Goal: Information Seeking & Learning: Learn about a topic

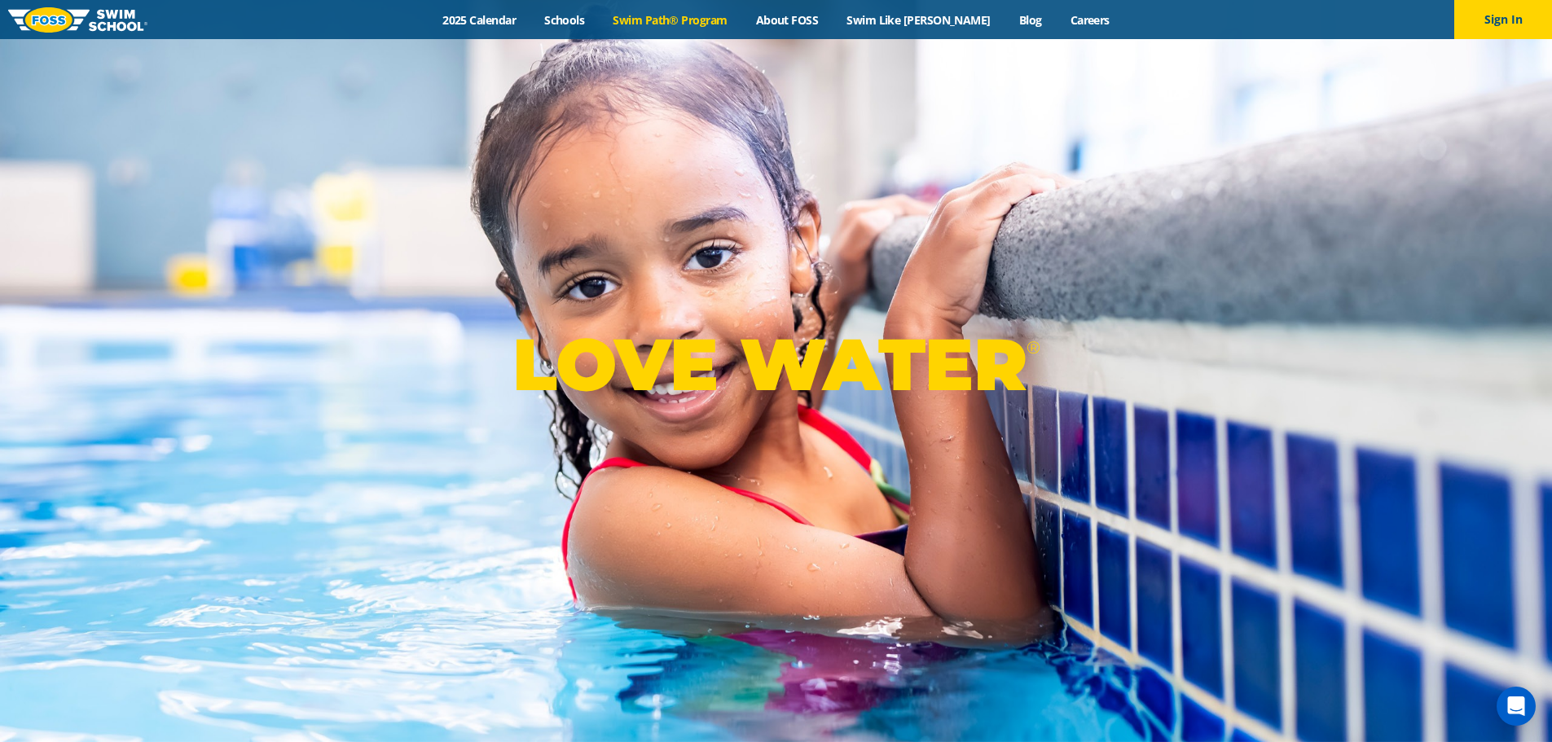
click at [673, 22] on link "Swim Path® Program" at bounding box center [670, 19] width 143 height 15
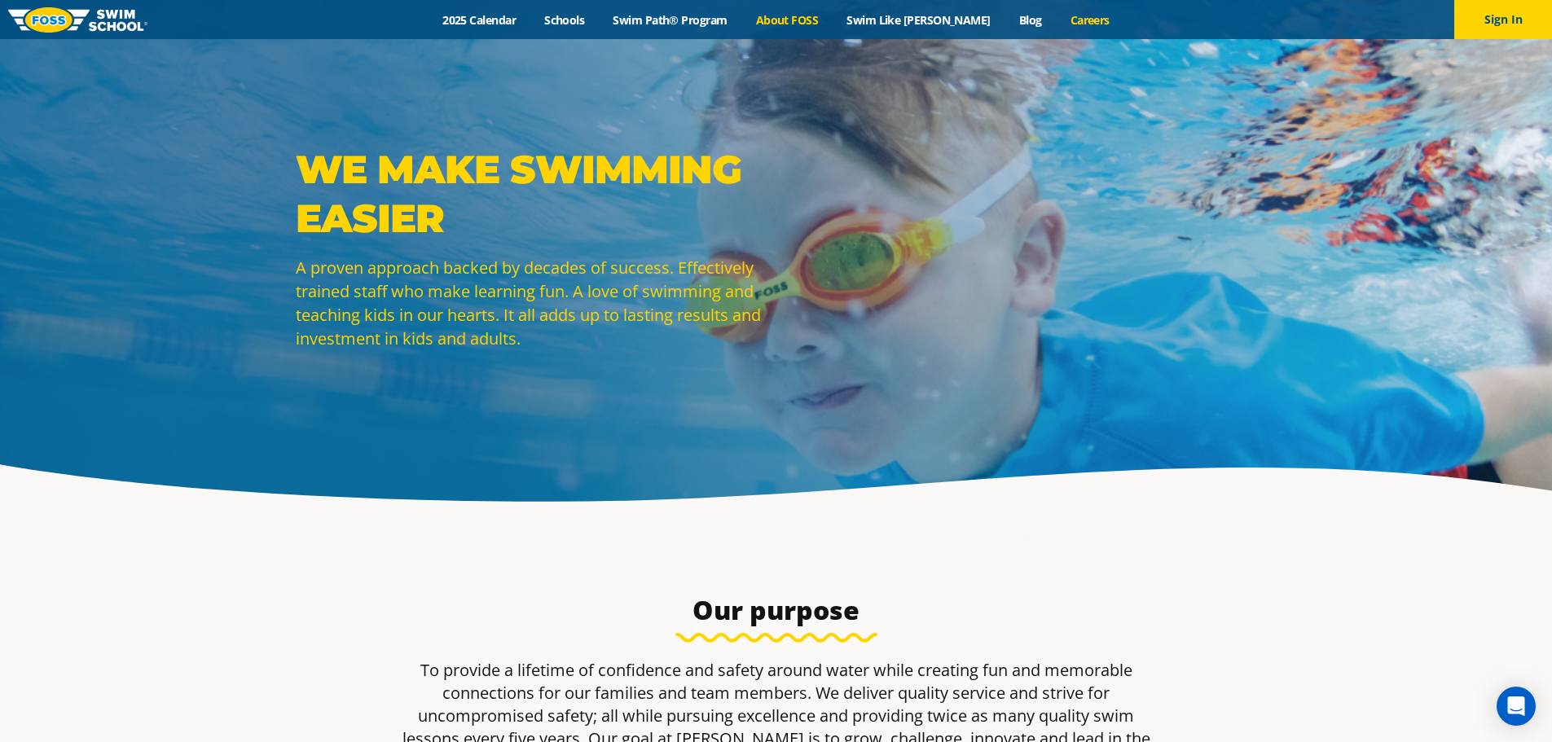
click at [1081, 15] on link "Careers" at bounding box center [1090, 19] width 68 height 15
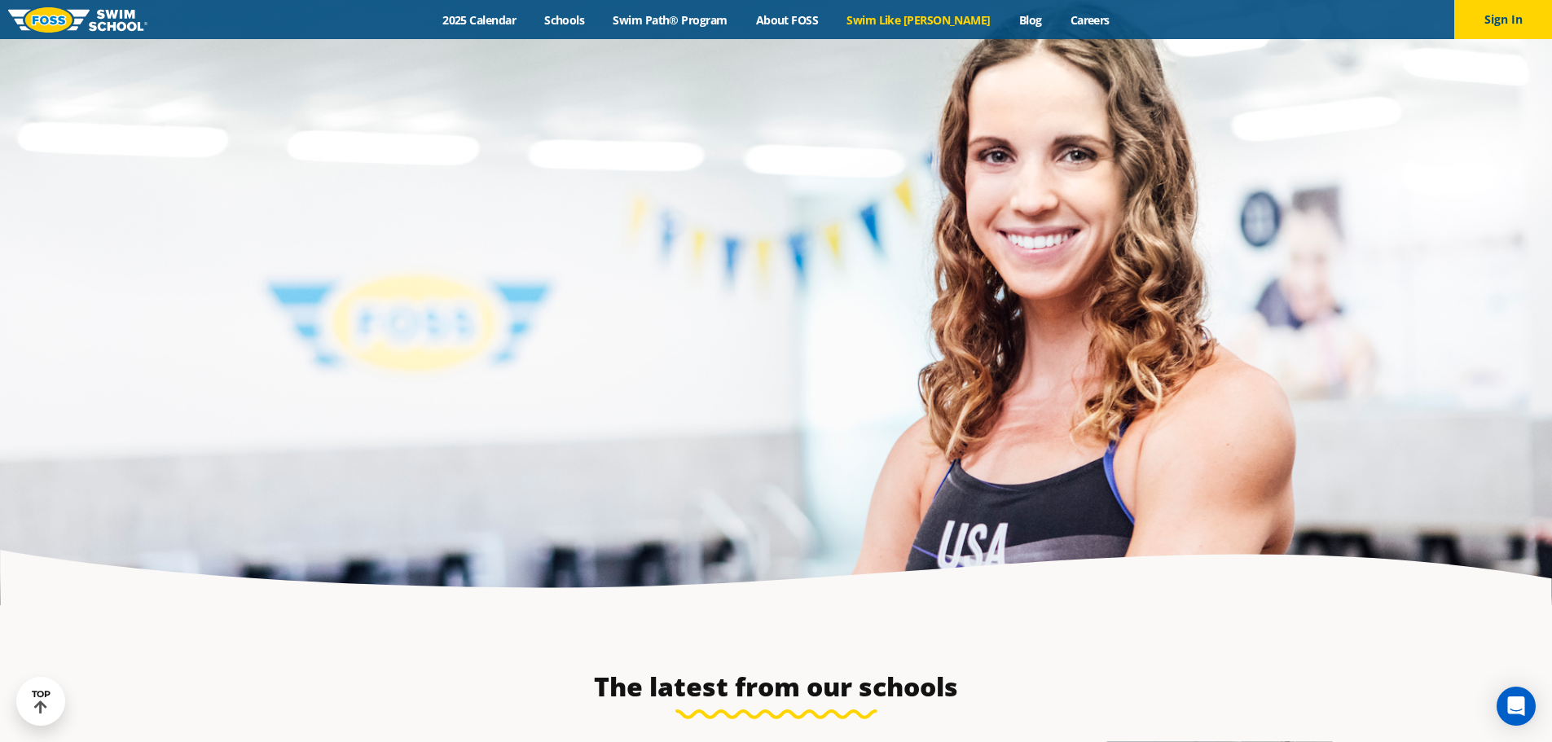
scroll to position [4400, 0]
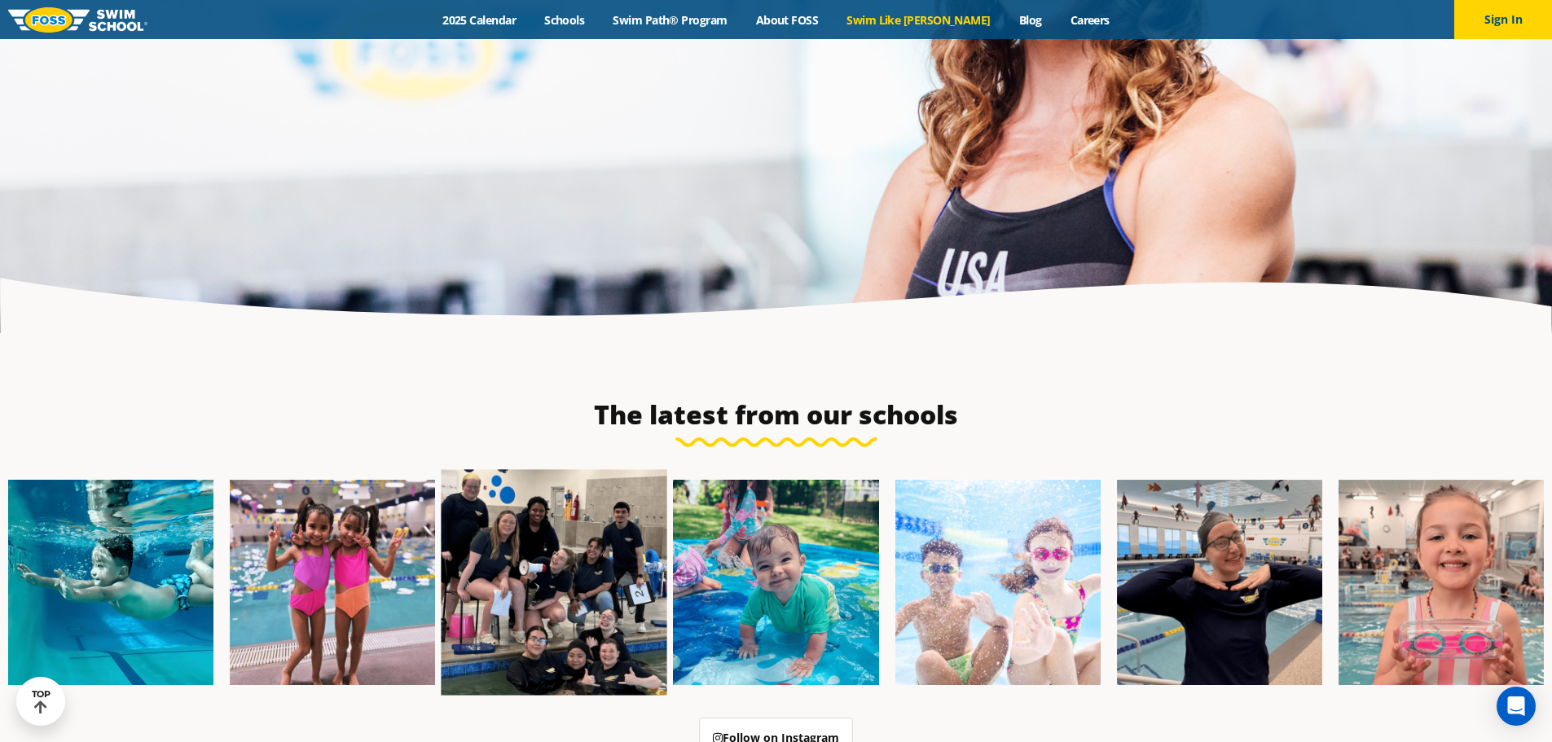
click at [529, 539] on img at bounding box center [555, 582] width 226 height 226
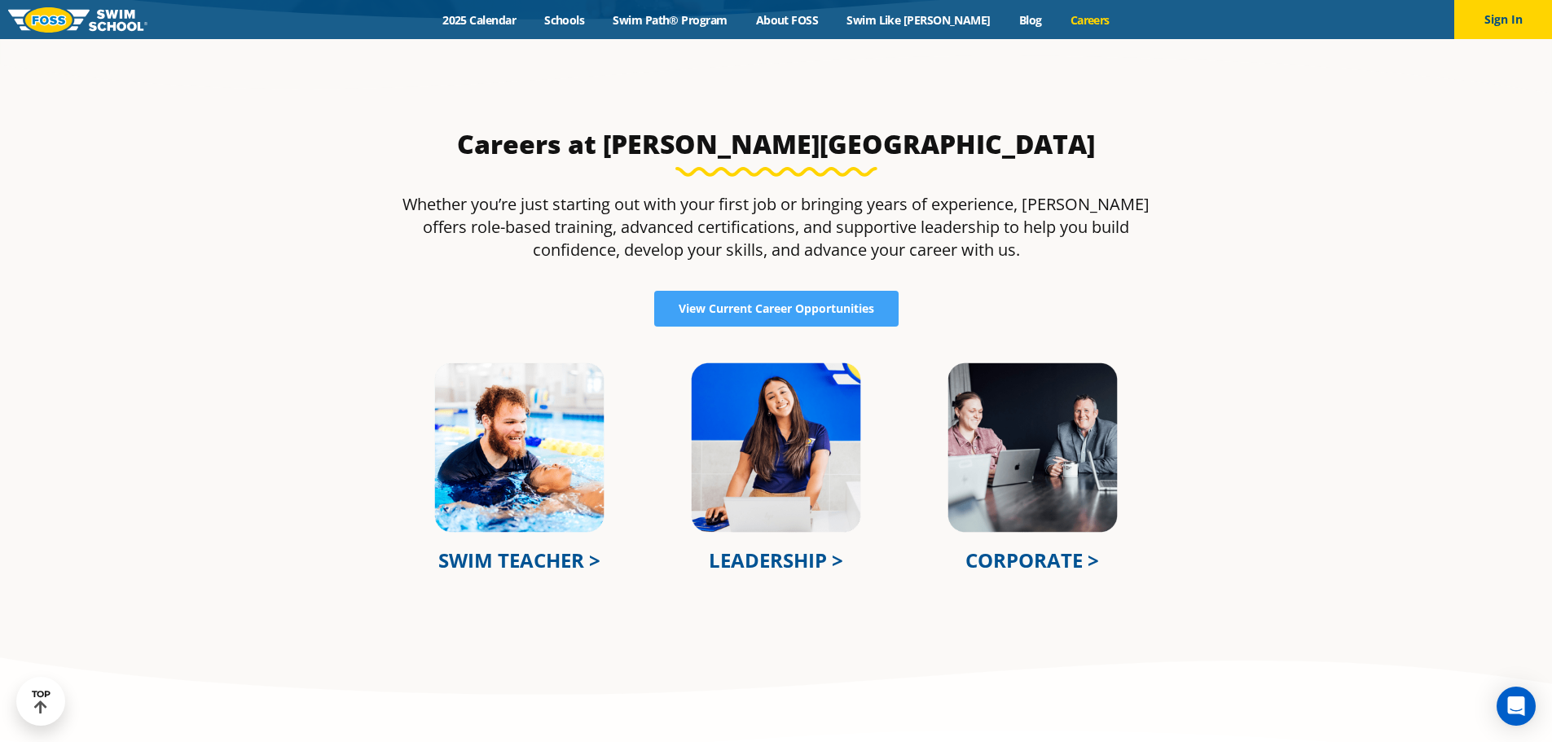
scroll to position [570, 0]
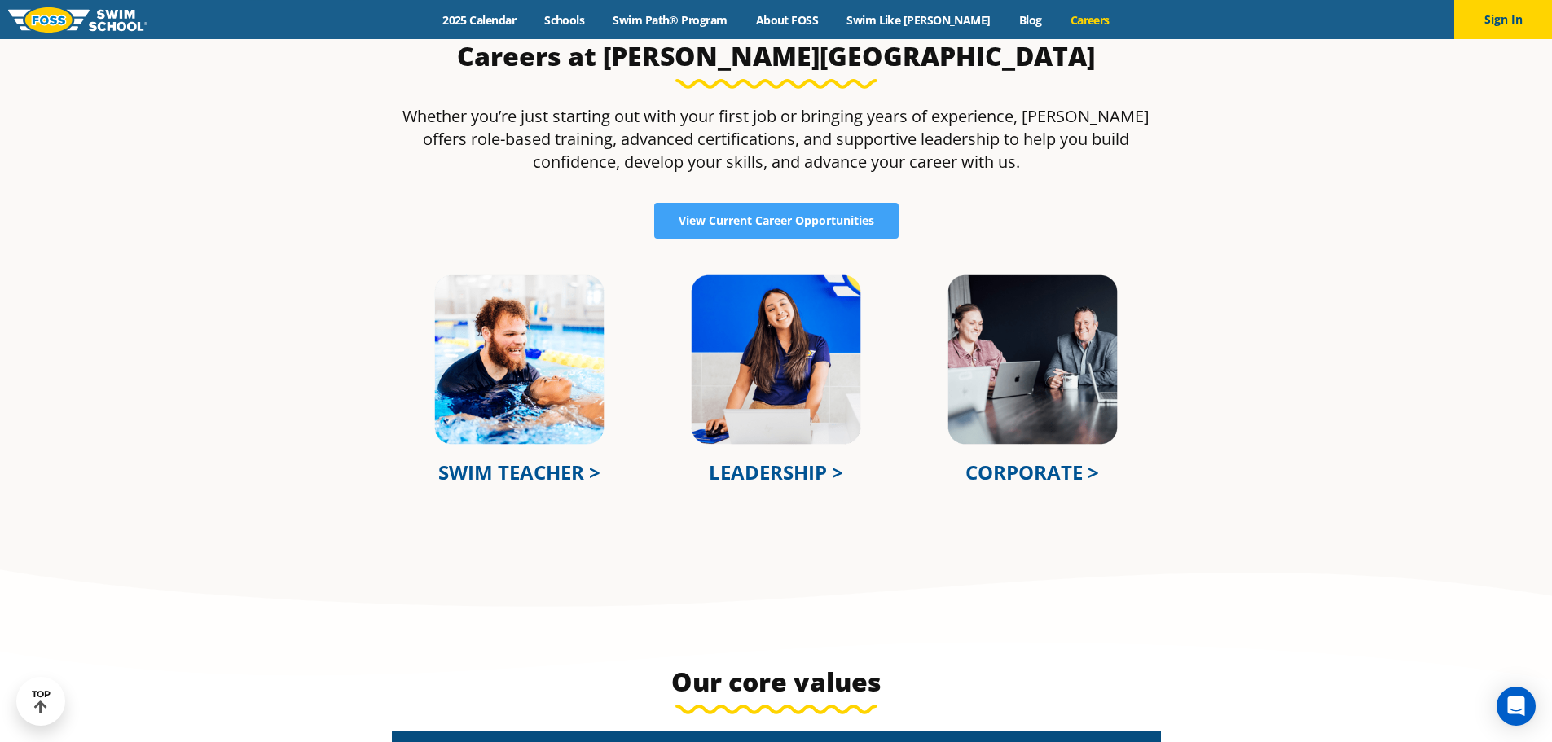
click at [1039, 471] on link "CORPORATE >" at bounding box center [1033, 472] width 134 height 27
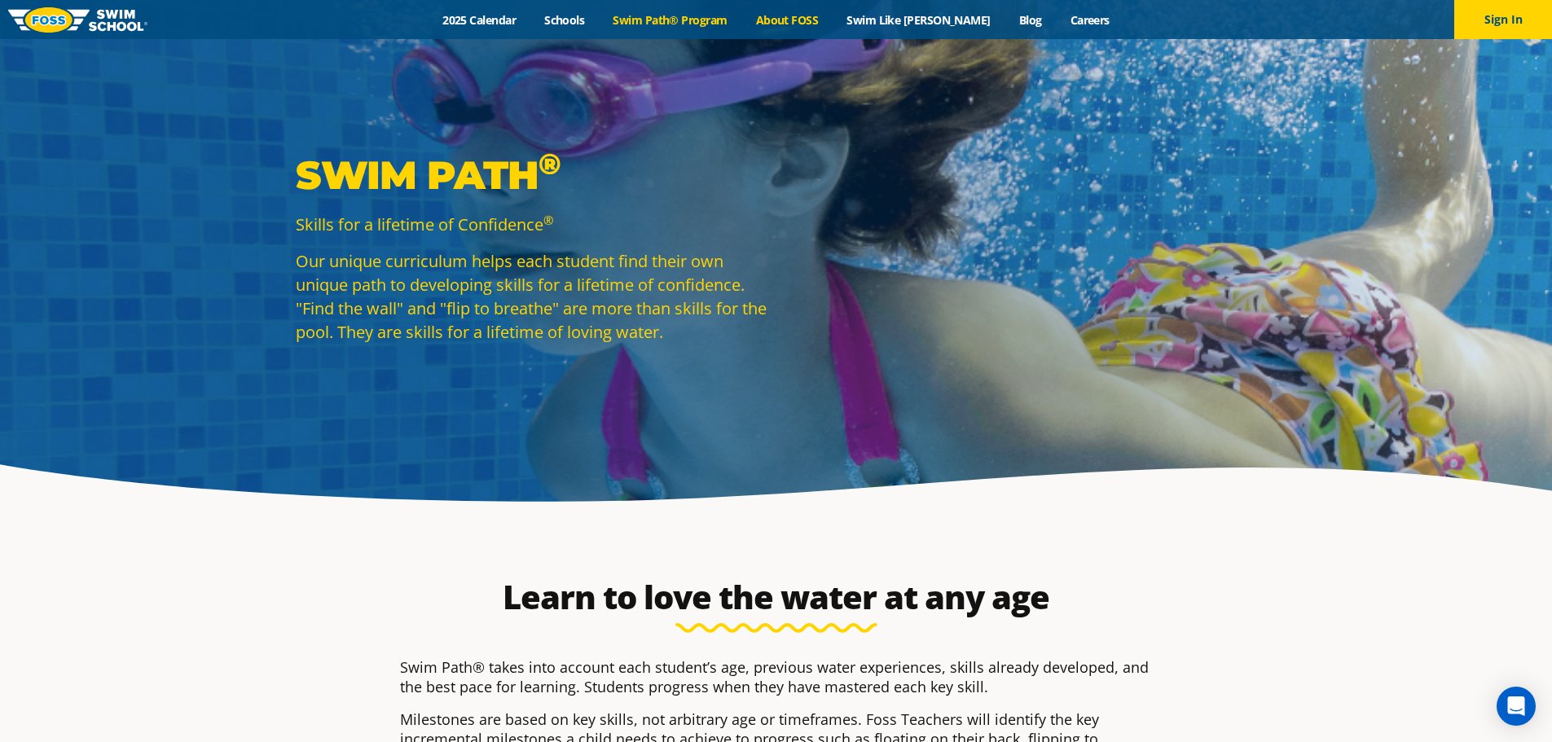
click at [823, 26] on link "About FOSS" at bounding box center [787, 19] width 91 height 15
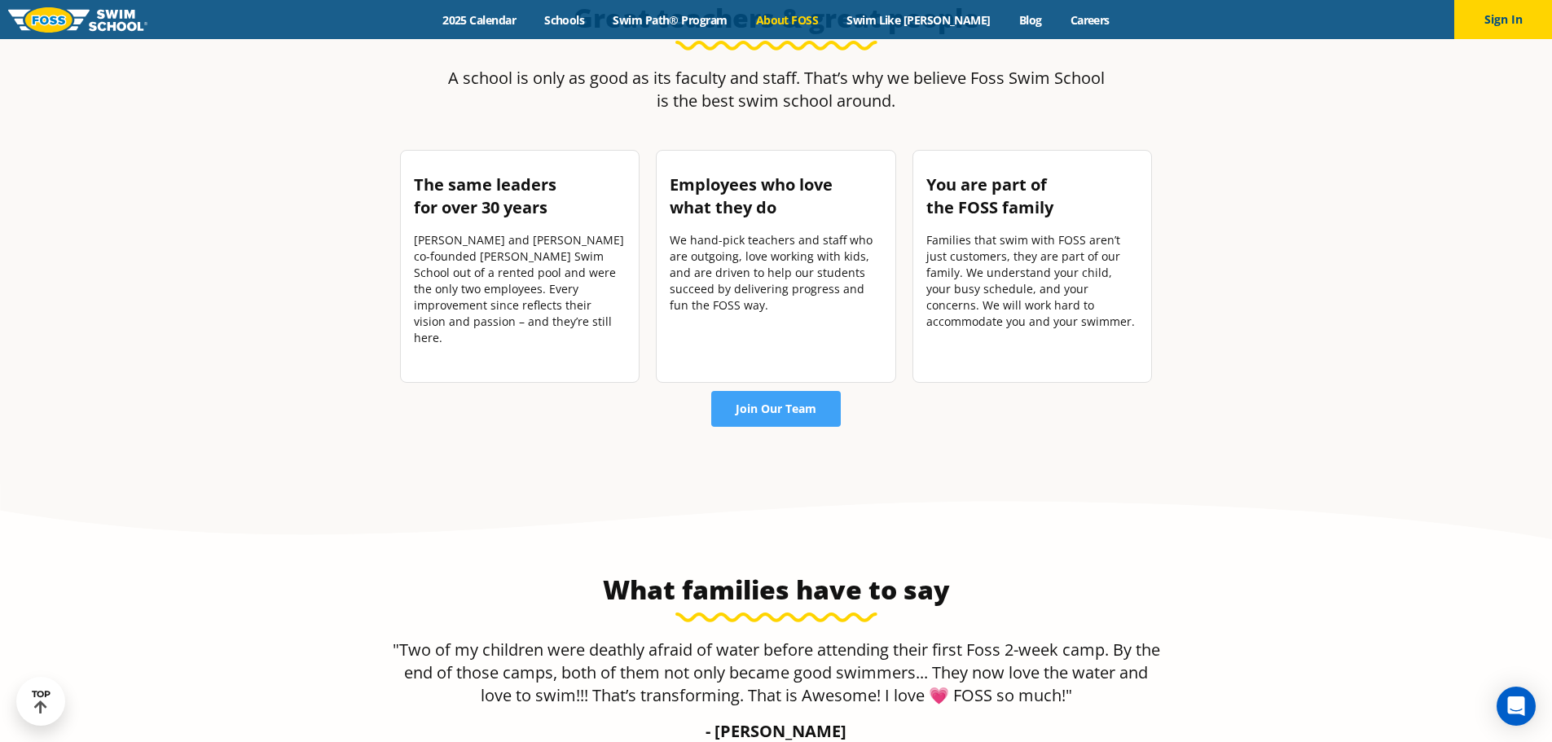
scroll to position [2363, 0]
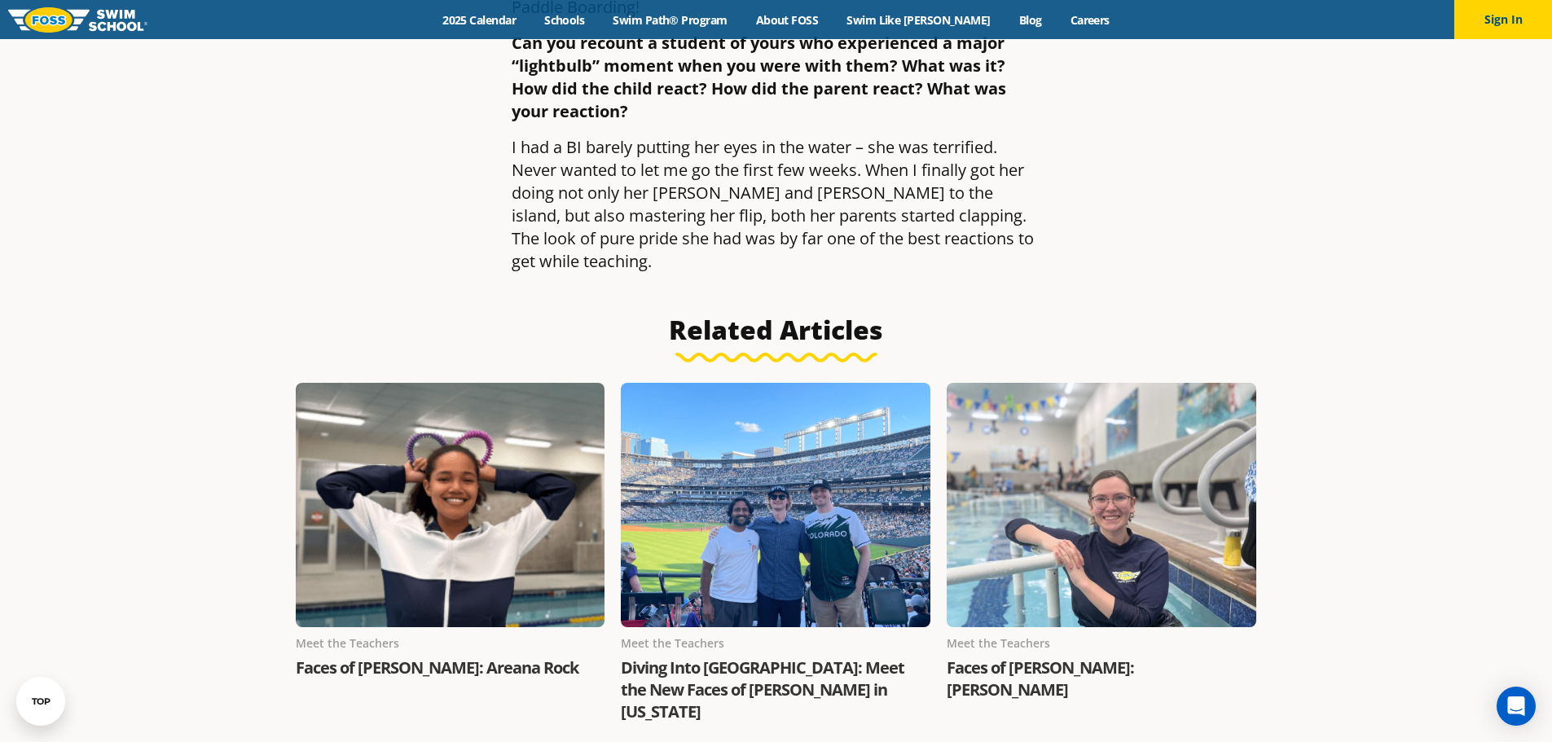
scroll to position [978, 0]
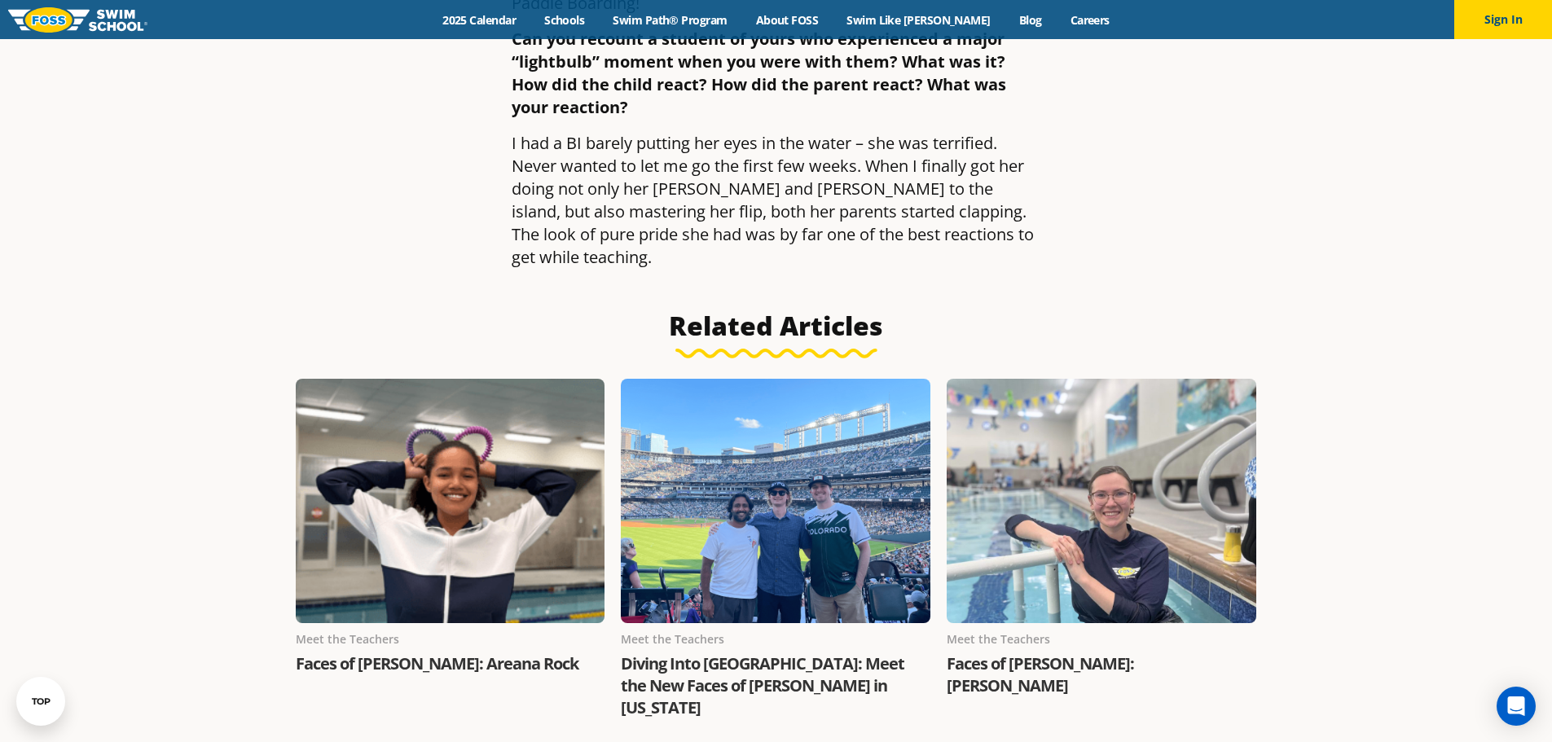
click at [1005, 630] on div "Meet the Teachers" at bounding box center [1102, 640] width 310 height 20
click at [1028, 610] on div "Meet the Teachers Faces of FOSS: Kae Joyner" at bounding box center [1102, 551] width 326 height 345
click at [1023, 653] on link "Faces of [PERSON_NAME]: [PERSON_NAME]" at bounding box center [1040, 675] width 187 height 44
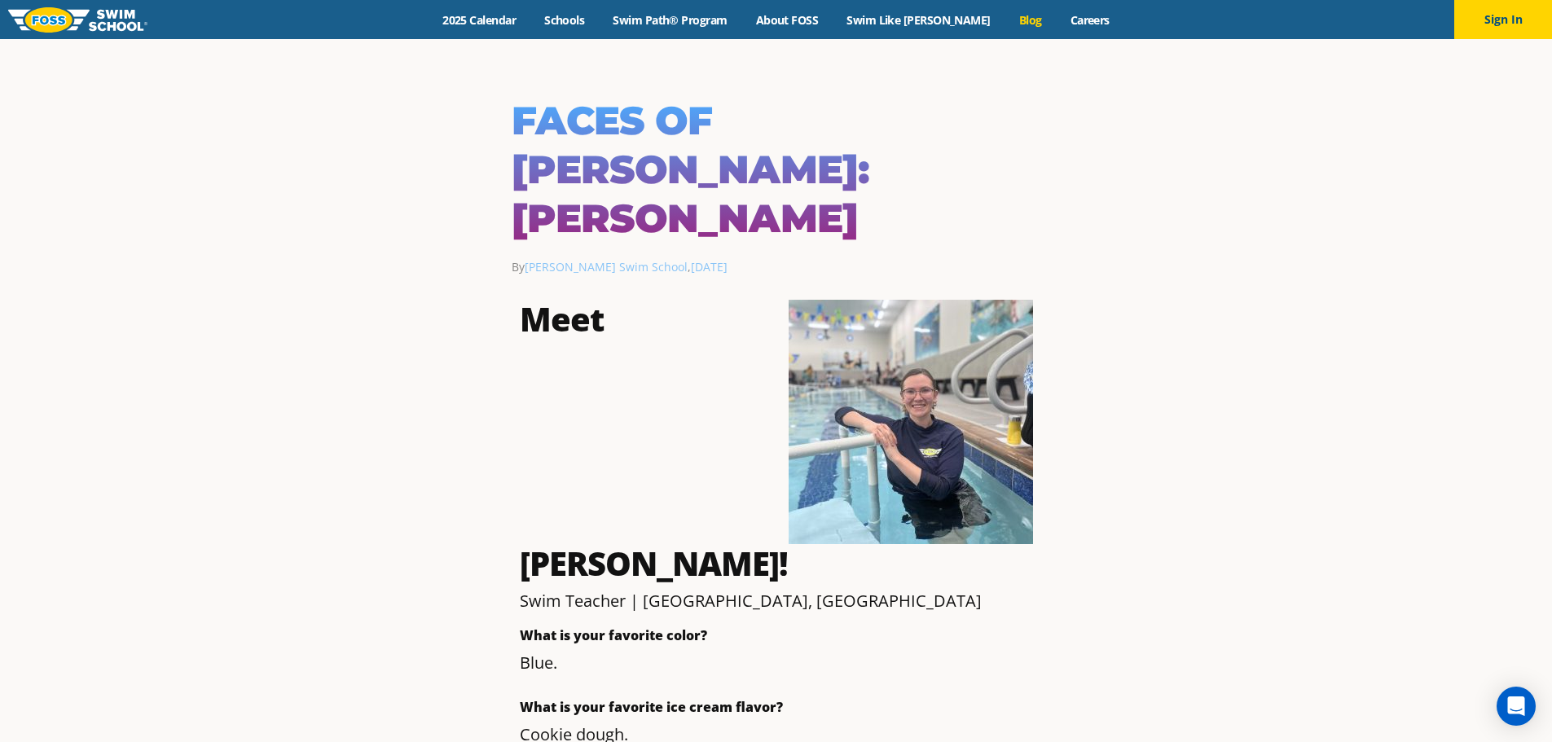
click at [1009, 24] on link "Blog" at bounding box center [1030, 19] width 51 height 15
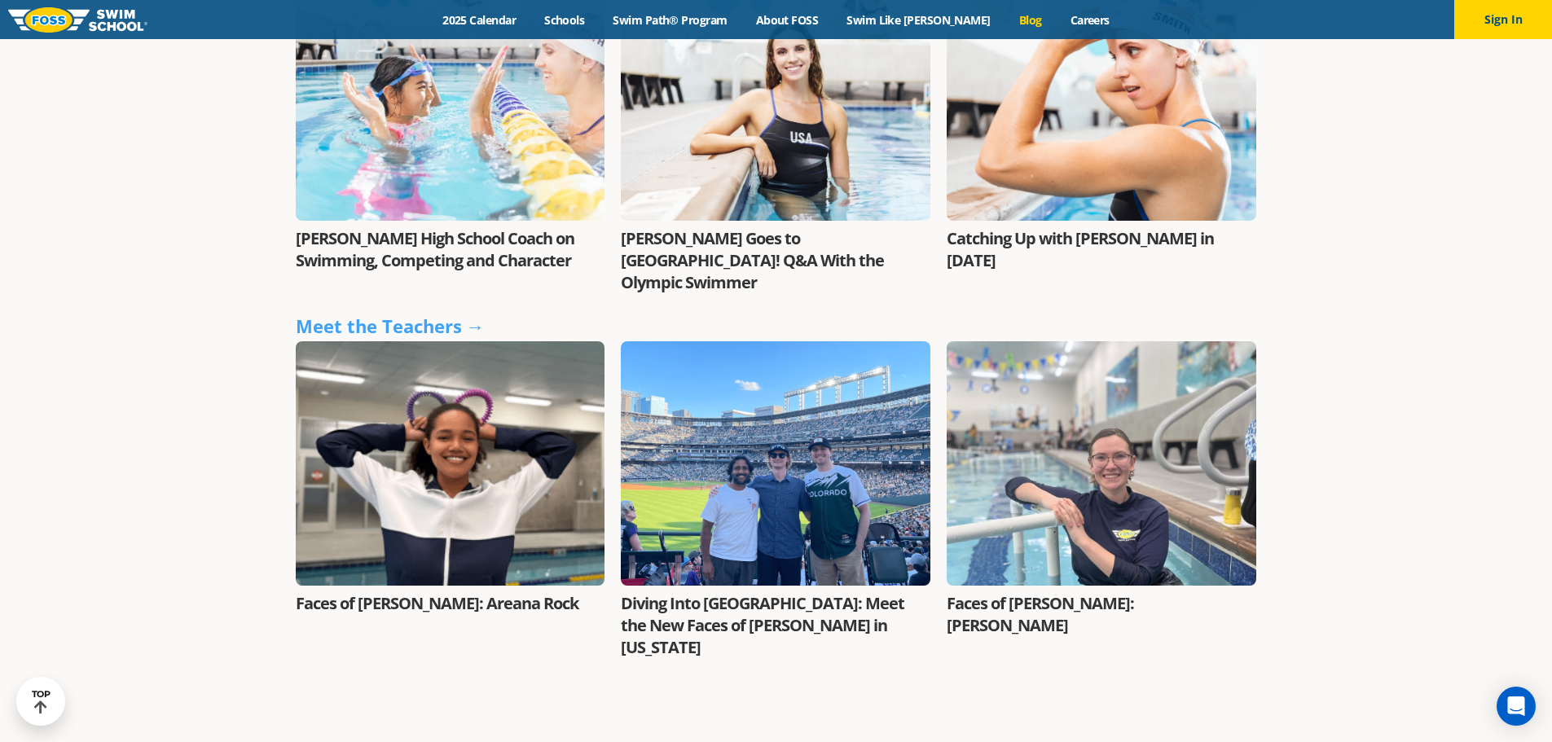
scroll to position [2037, 0]
click at [383, 313] on link "Meet the Teachers →" at bounding box center [390, 325] width 189 height 24
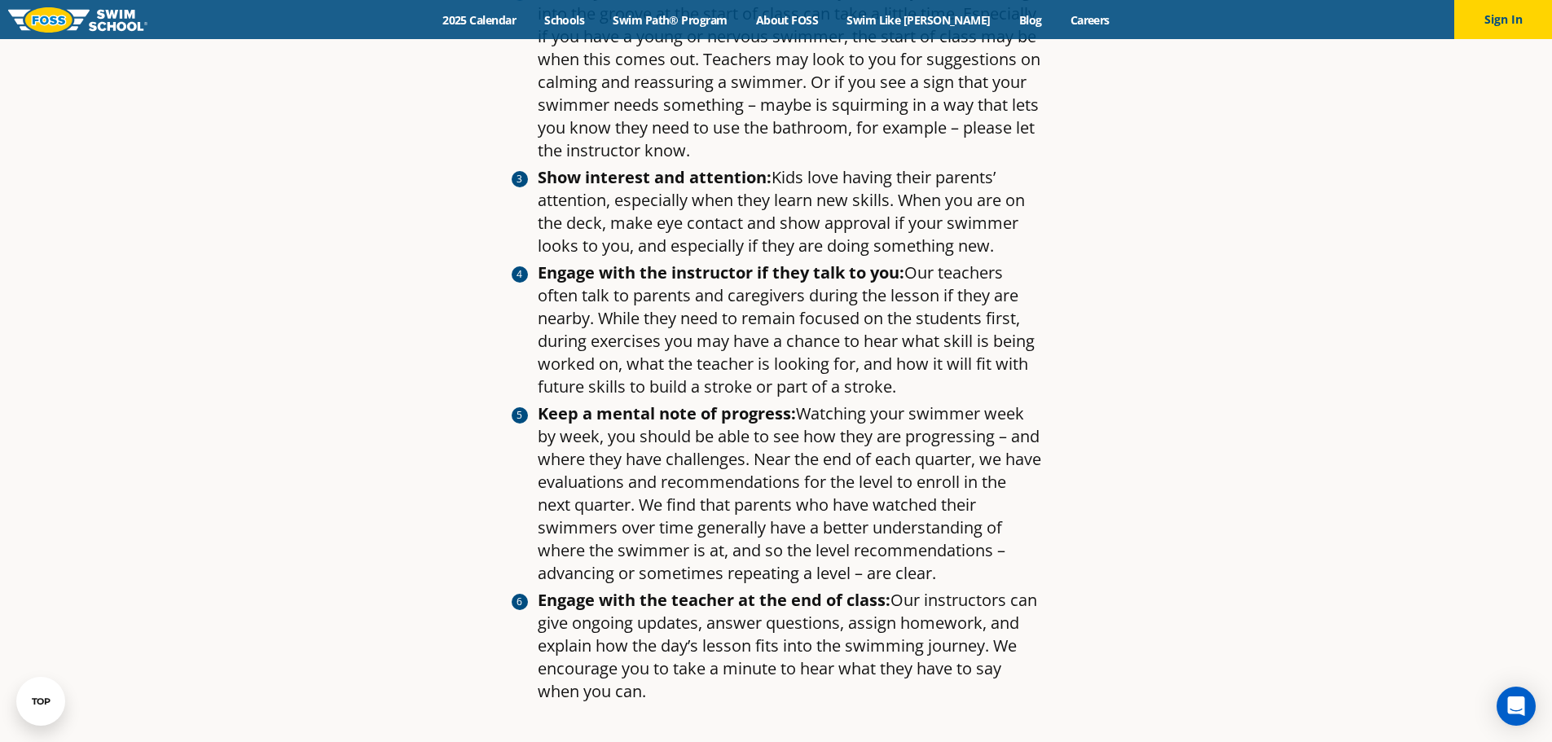
scroll to position [1711, 0]
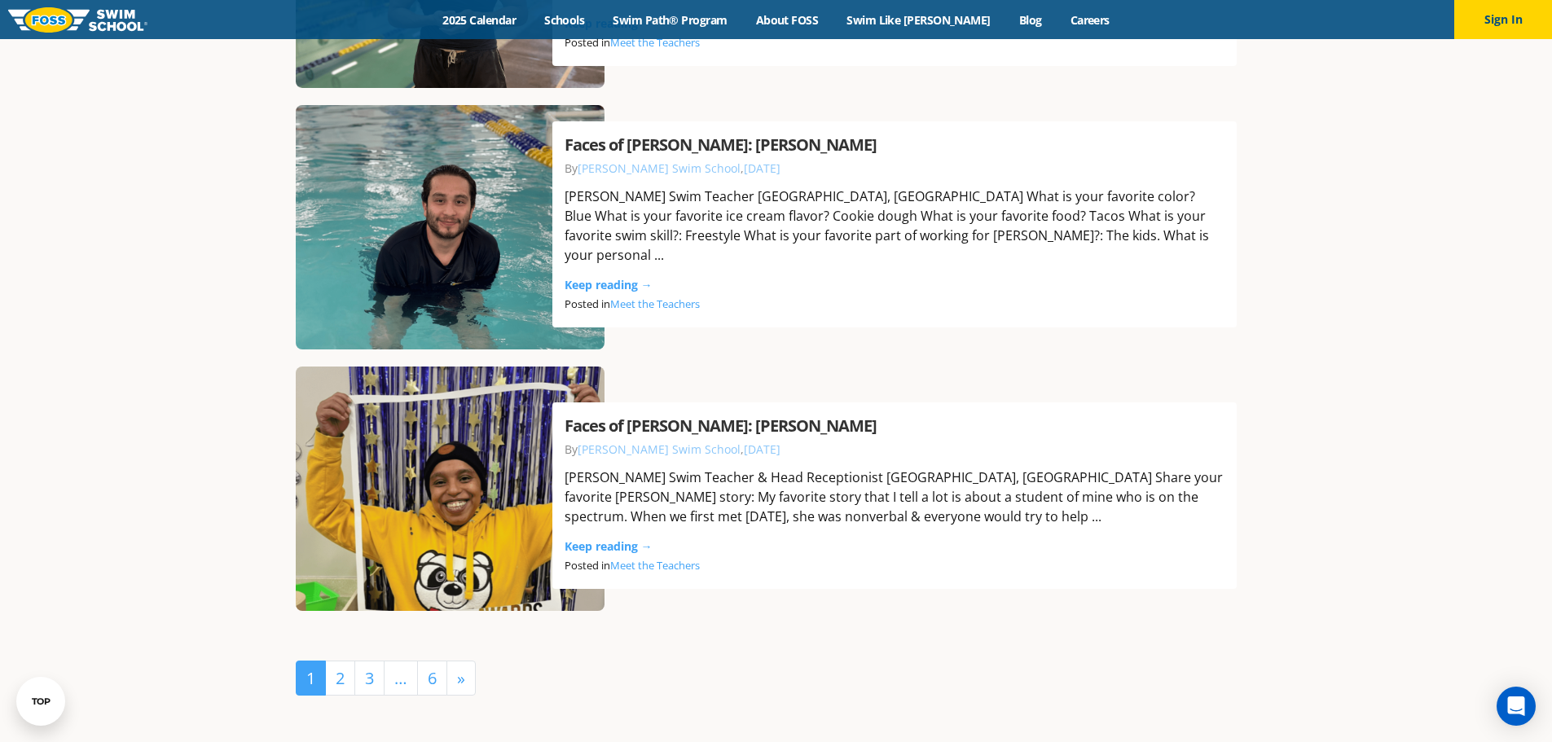
scroll to position [3585, 0]
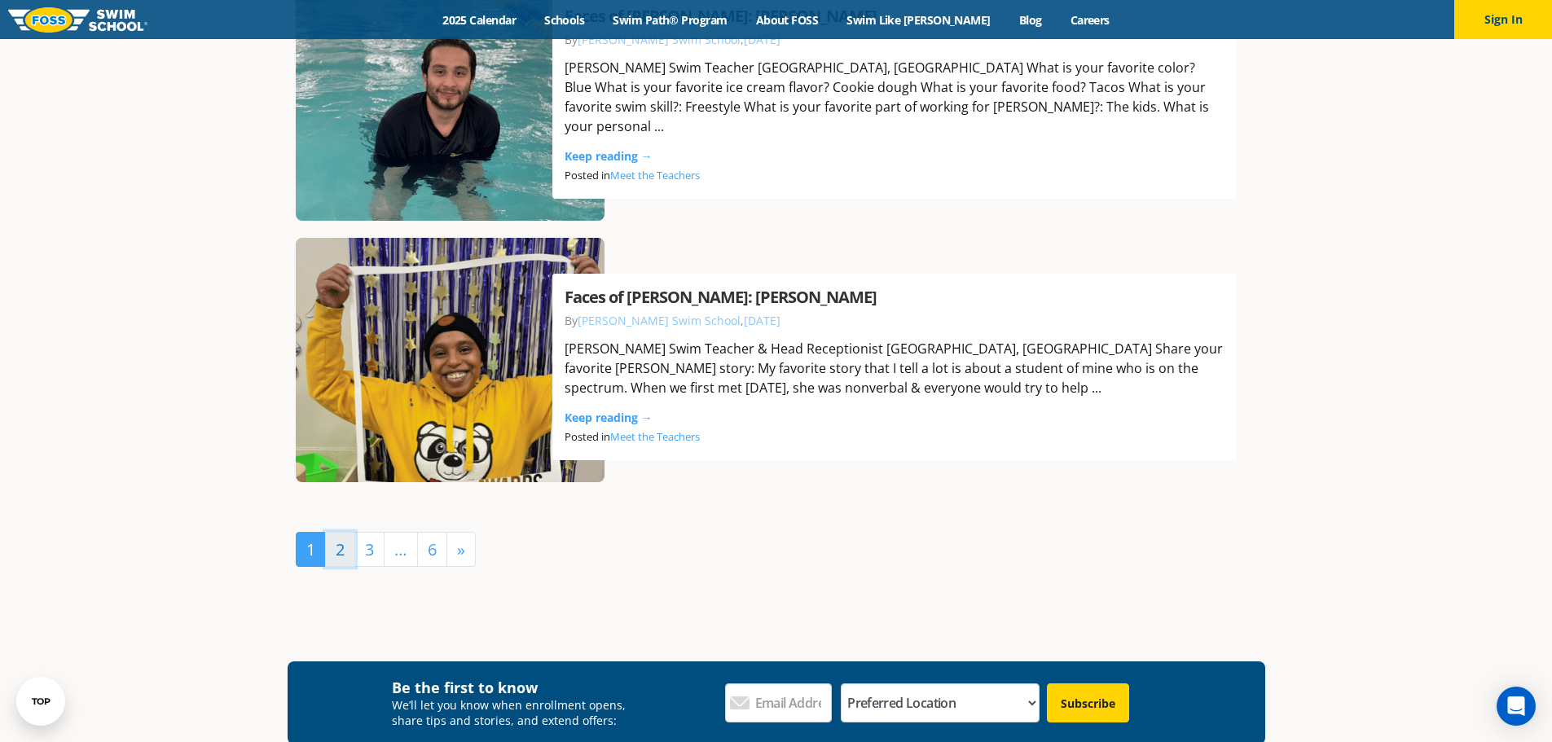
click at [346, 552] on link "2" at bounding box center [340, 549] width 30 height 35
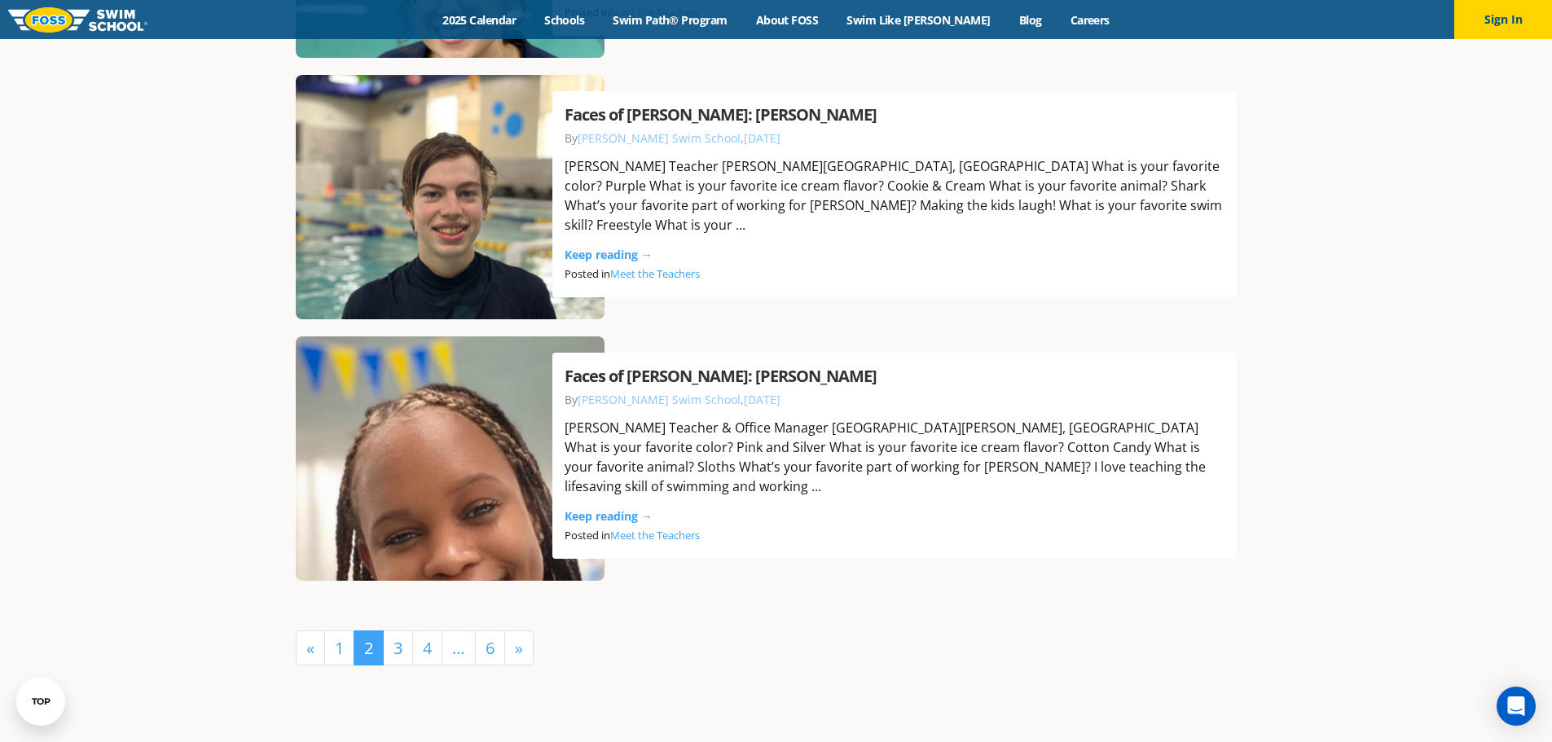
scroll to position [3585, 0]
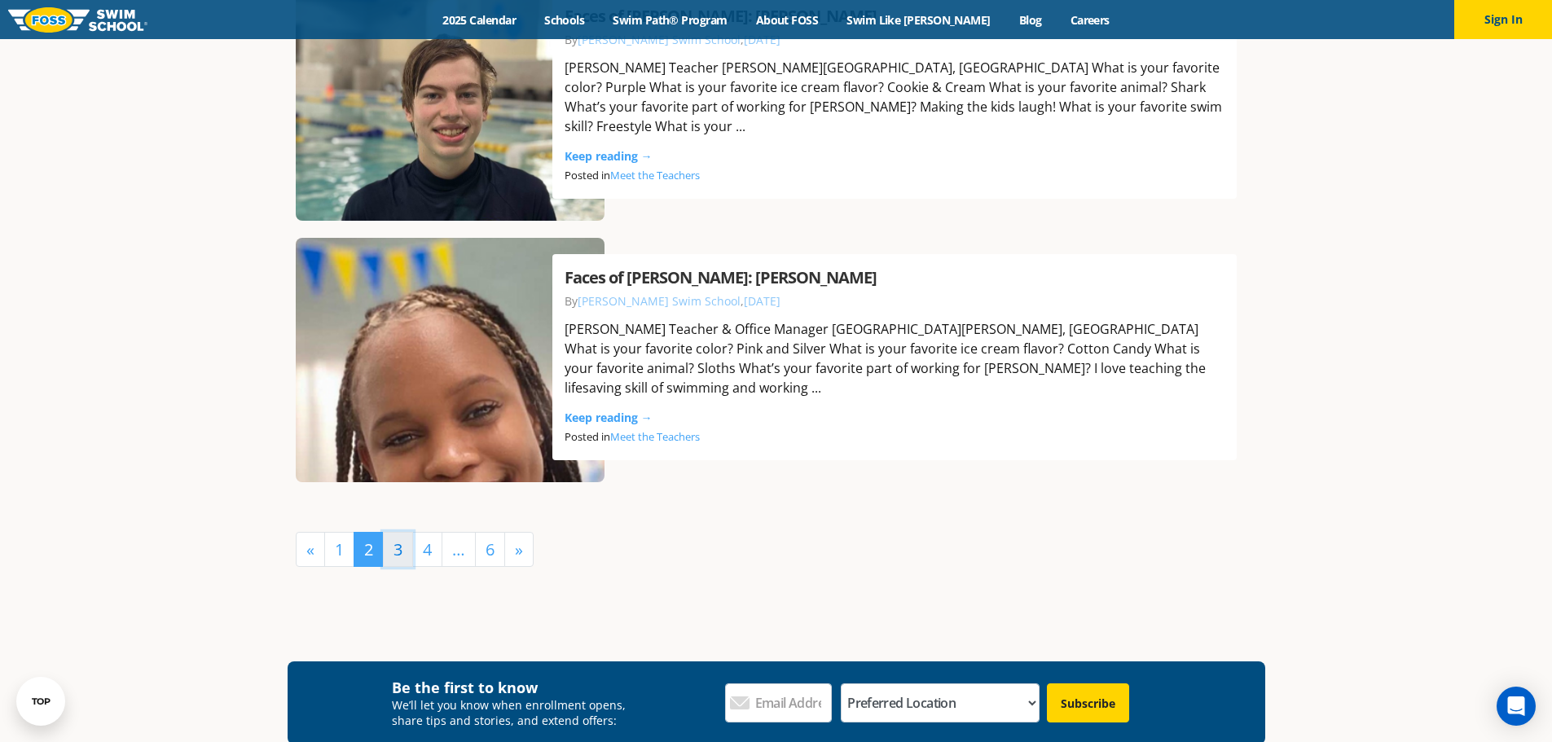
click at [399, 557] on link "3" at bounding box center [398, 549] width 30 height 35
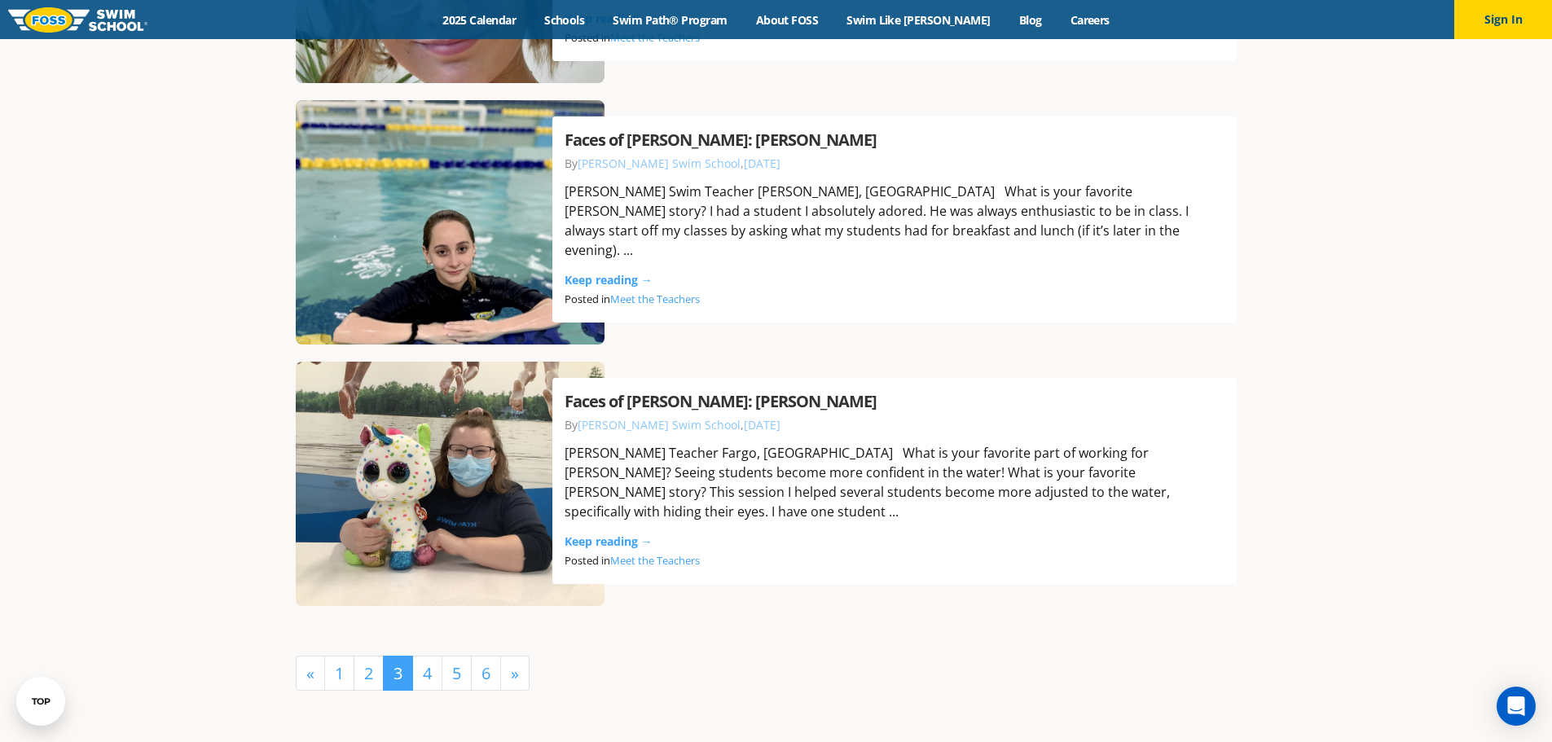
scroll to position [3504, 0]
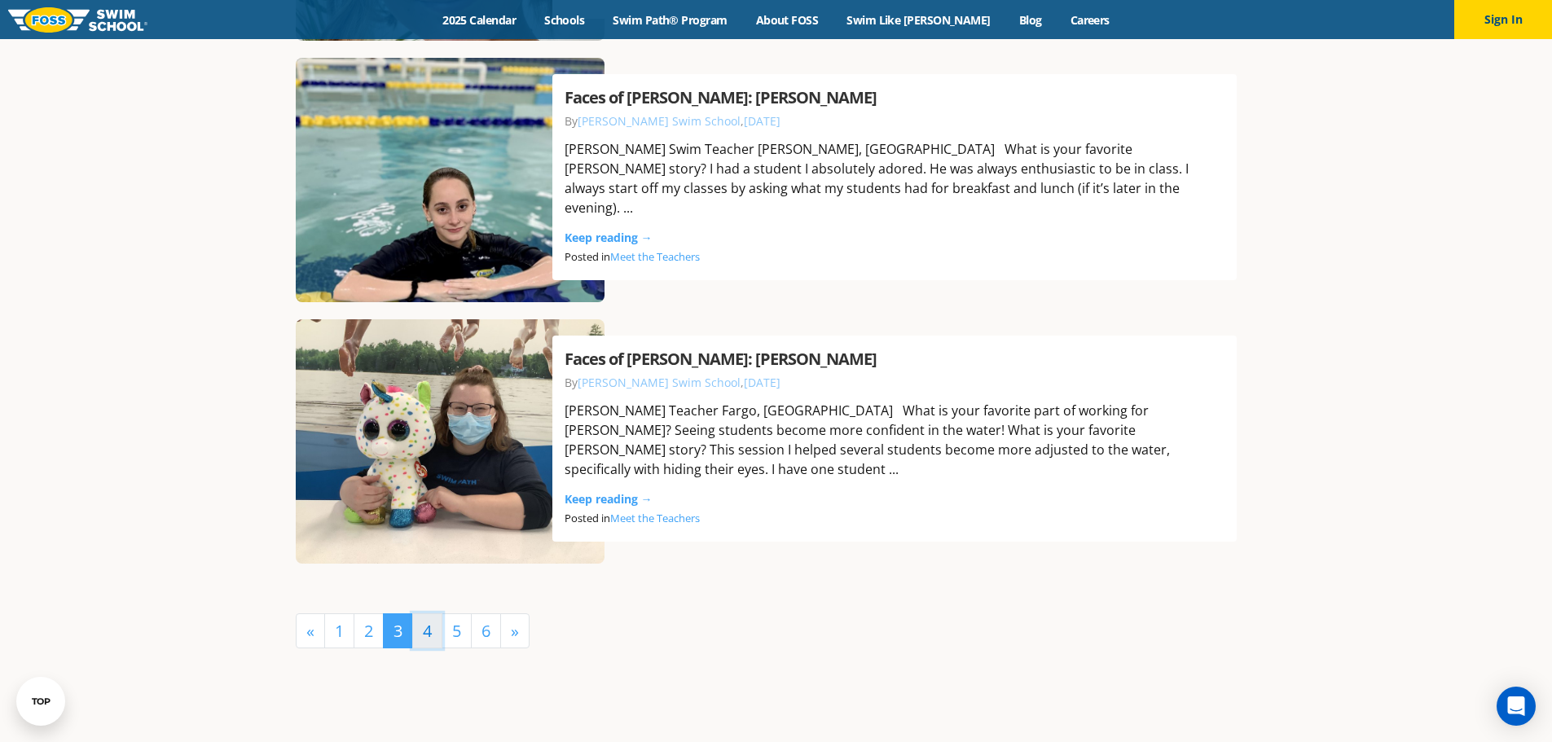
click at [429, 636] on link "4" at bounding box center [427, 631] width 30 height 35
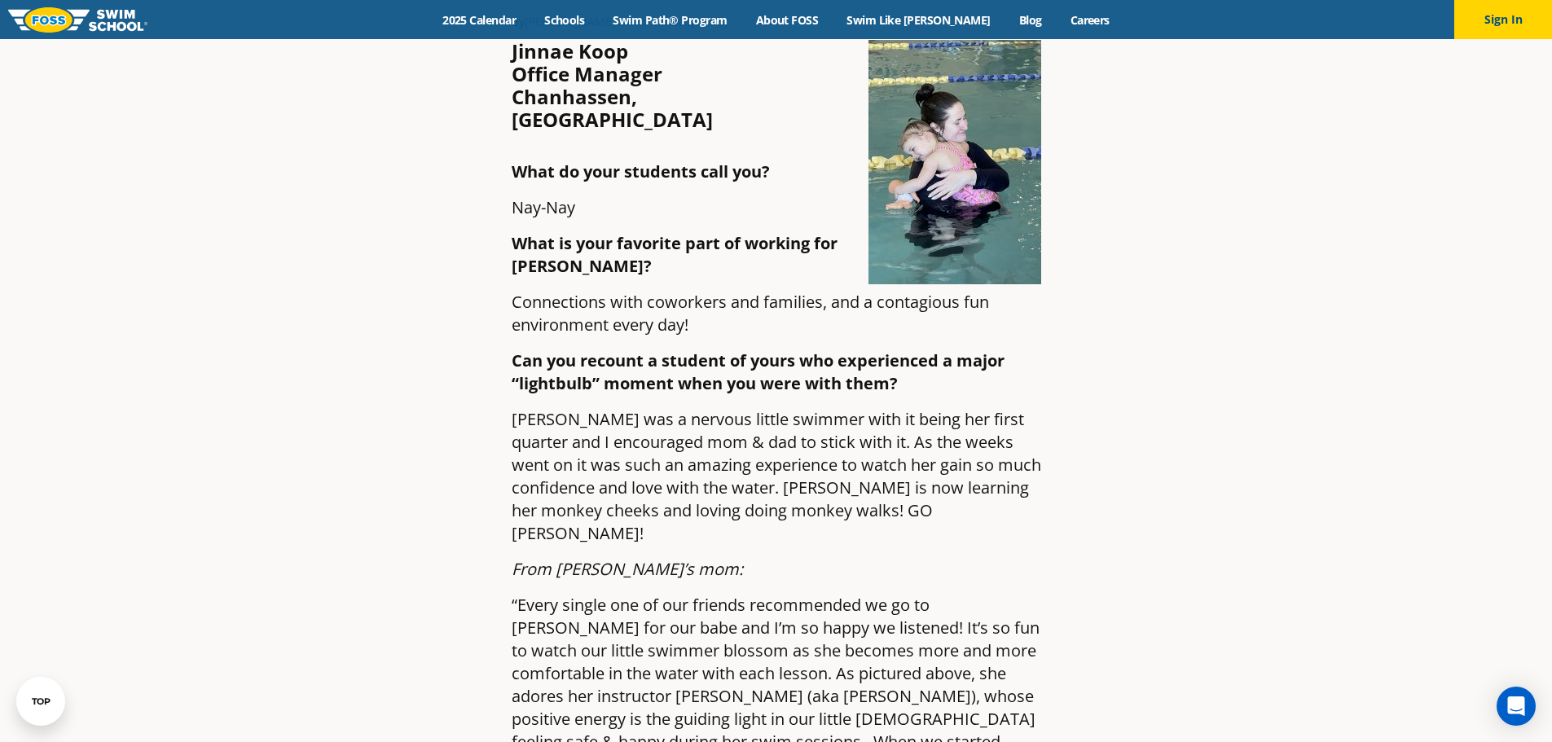
scroll to position [81, 0]
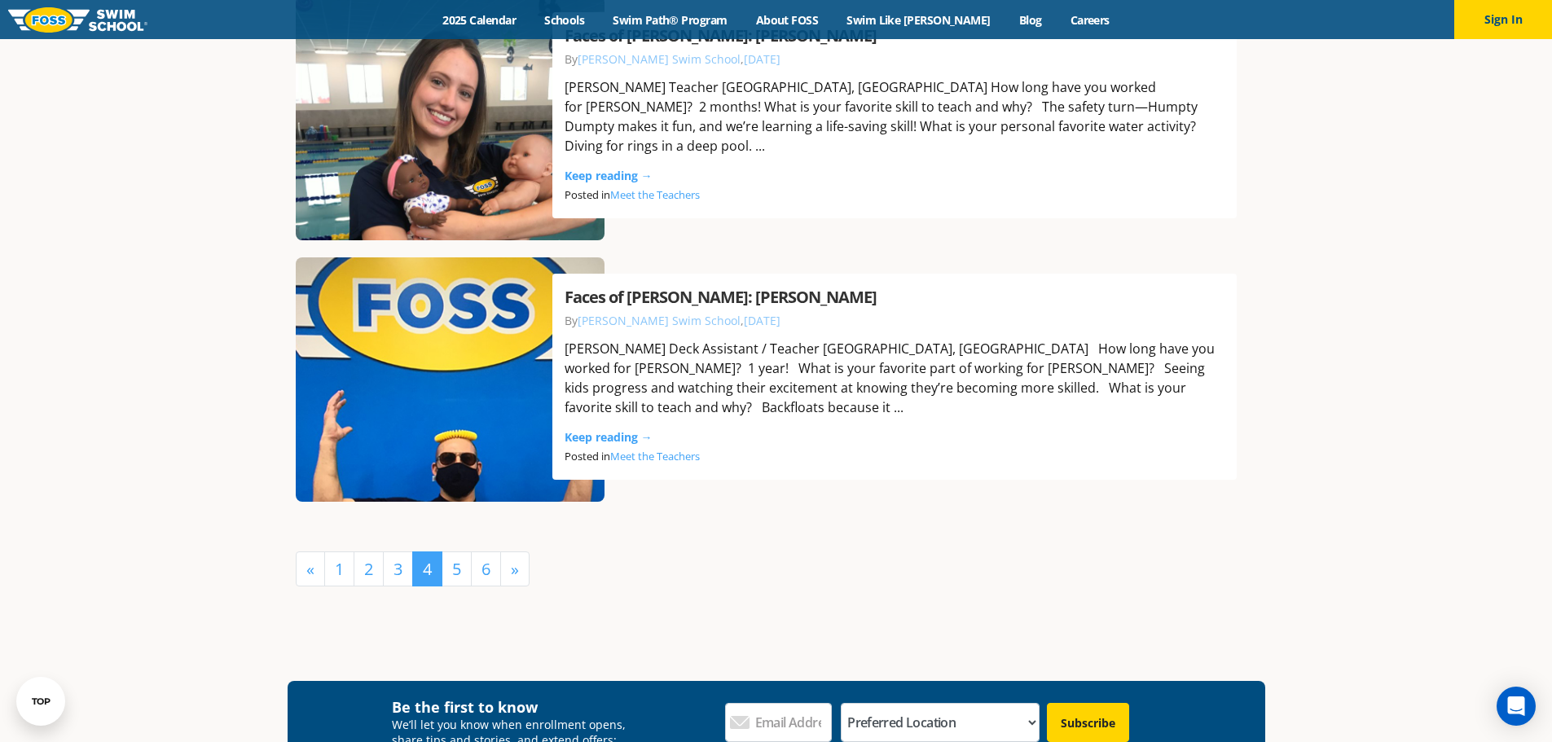
scroll to position [3585, 0]
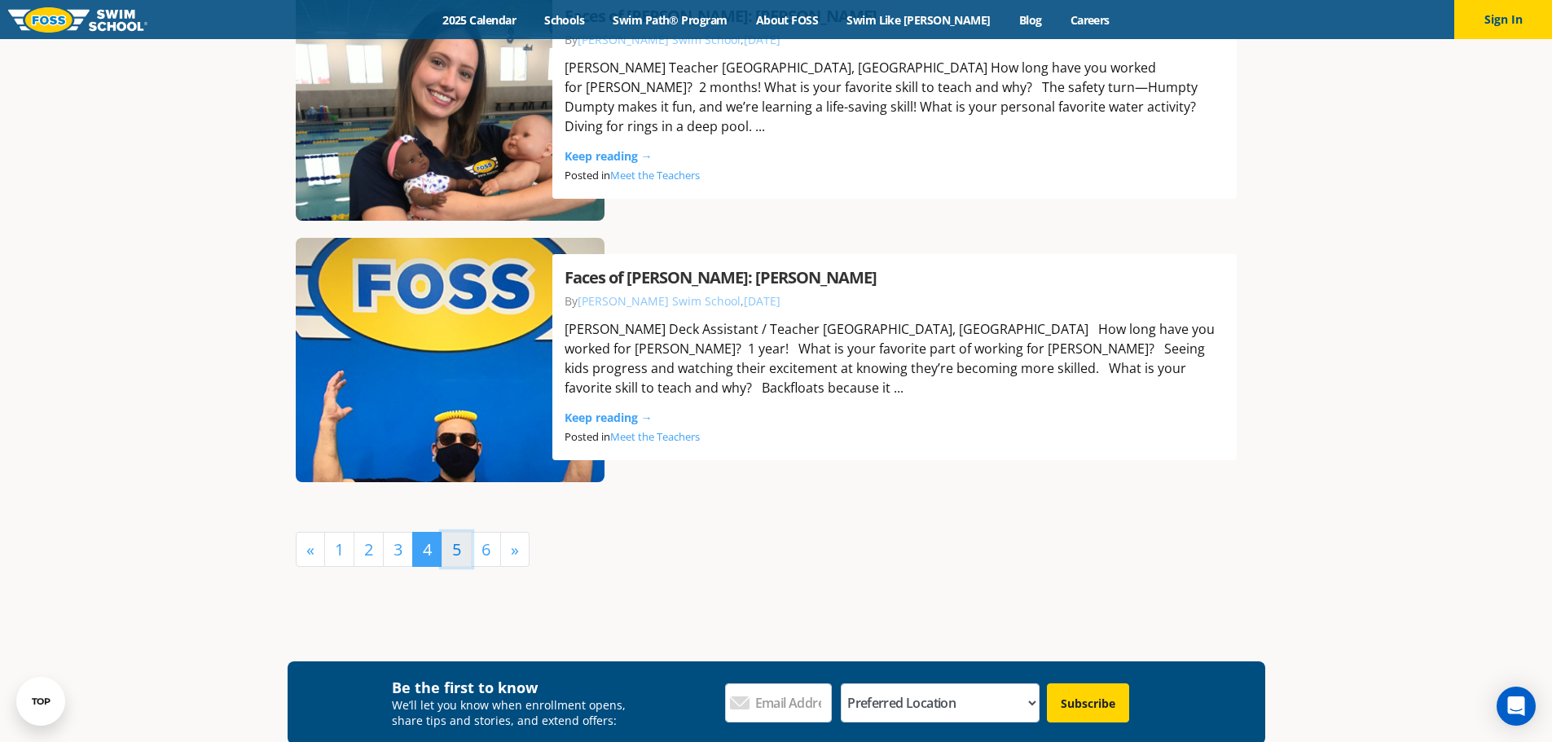
click at [451, 553] on link "5" at bounding box center [457, 549] width 30 height 35
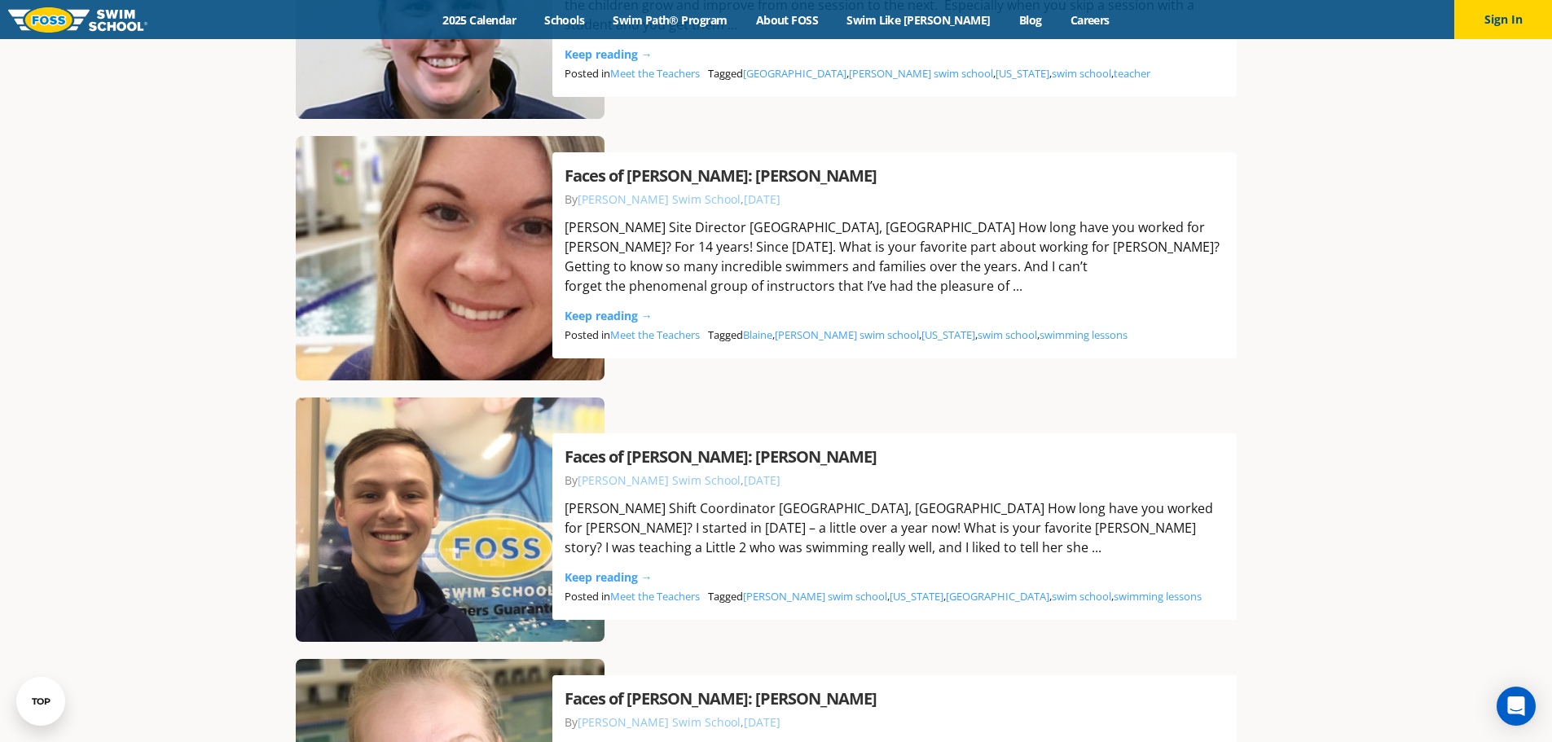
scroll to position [2119, 0]
drag, startPoint x: 567, startPoint y: 227, endPoint x: 680, endPoint y: 226, distance: 112.5
click at [680, 226] on div "Rachael Skoog Site Director Chanhassen, MN How long have you worked for FOSS? F…" at bounding box center [895, 256] width 660 height 78
click at [729, 243] on div "Rachael Skoog Site Director Chanhassen, MN How long have you worked for FOSS? F…" at bounding box center [895, 256] width 660 height 78
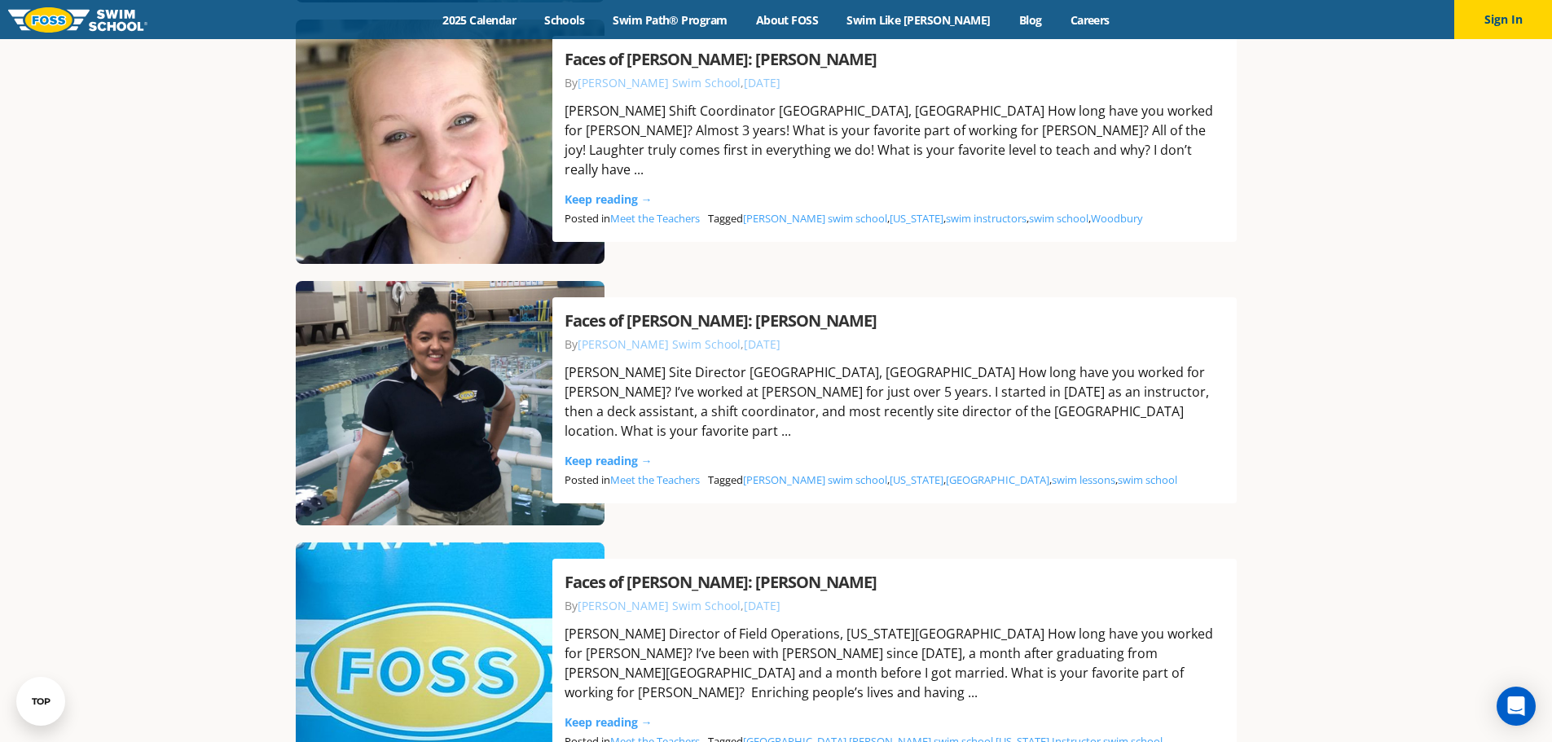
scroll to position [2771, 0]
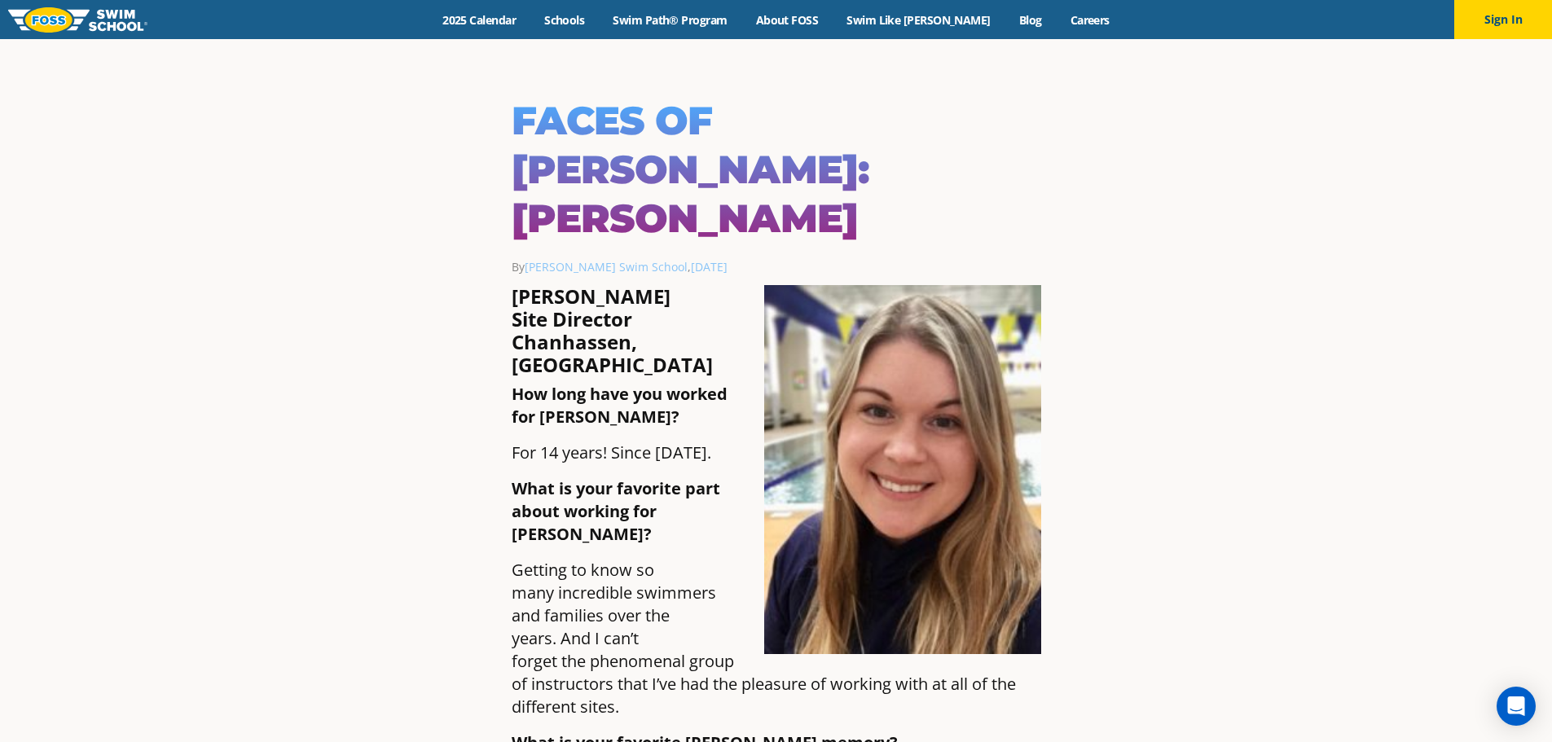
drag, startPoint x: 630, startPoint y: 269, endPoint x: 509, endPoint y: 275, distance: 120.8
copy h4 "Site Director"
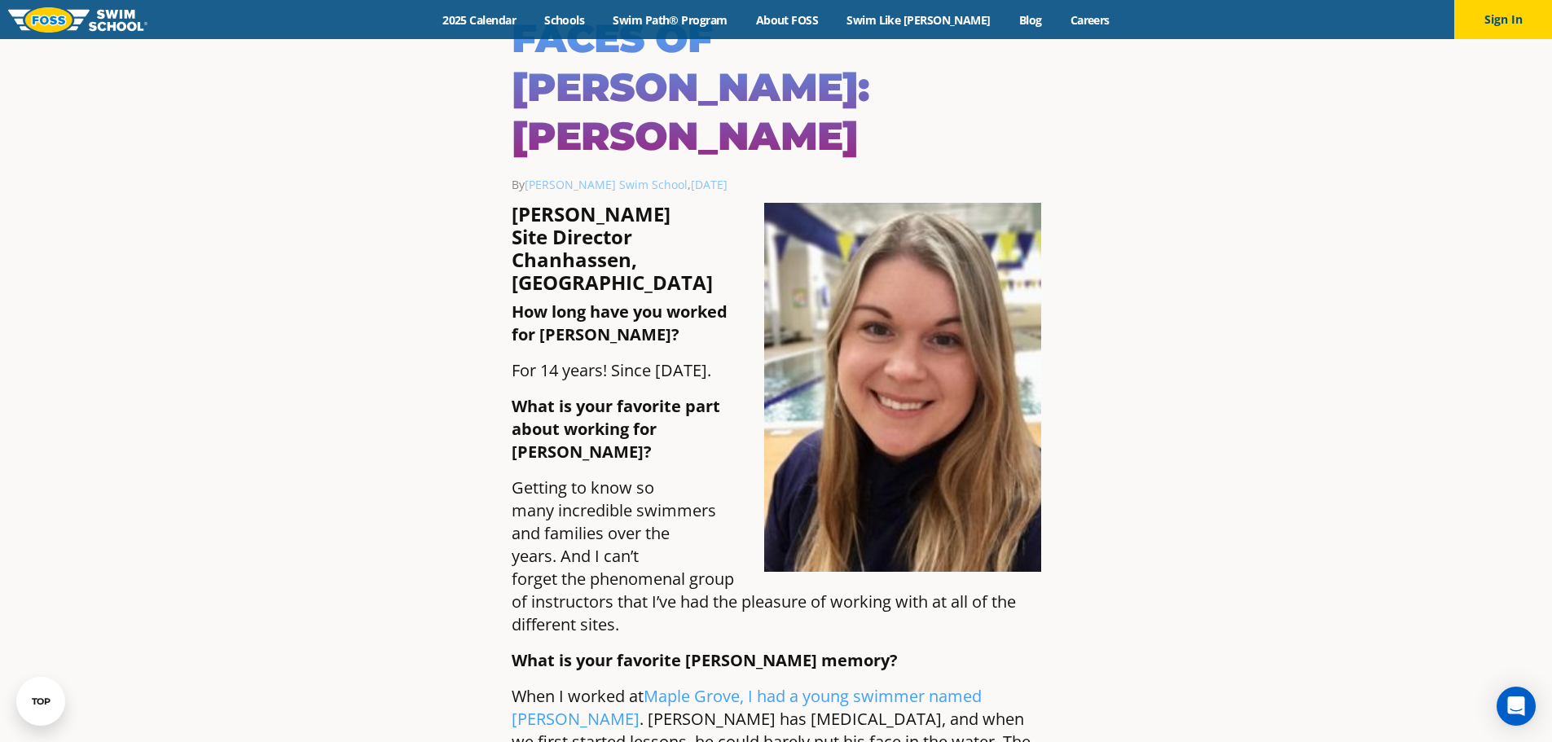
scroll to position [81, 0]
